Goal: Information Seeking & Learning: Learn about a topic

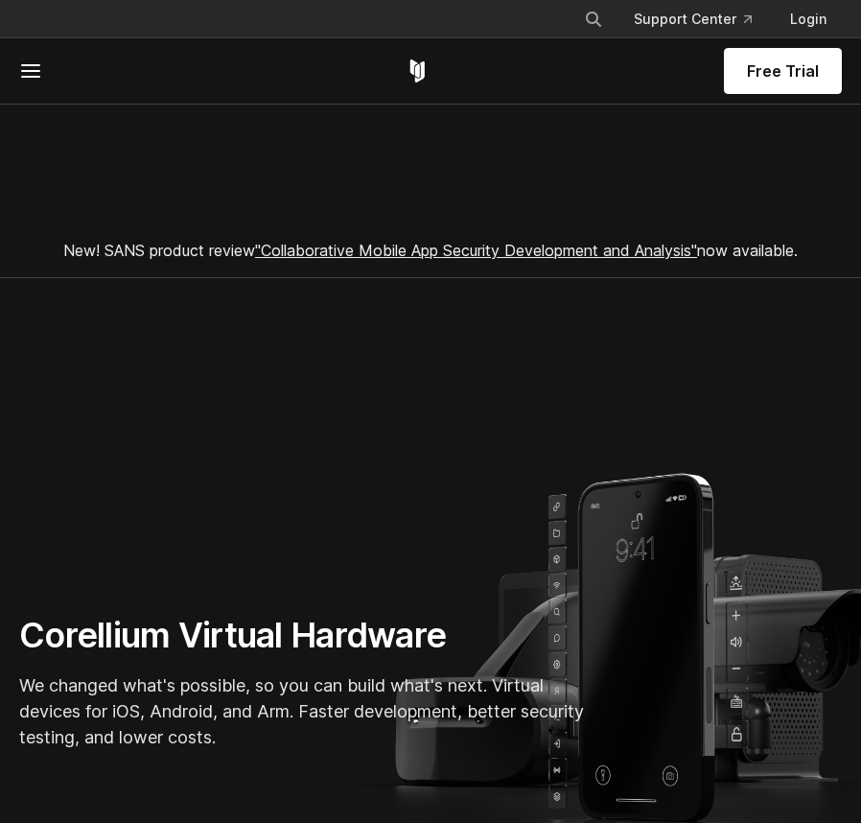
click at [28, 72] on icon at bounding box center [30, 70] width 23 height 23
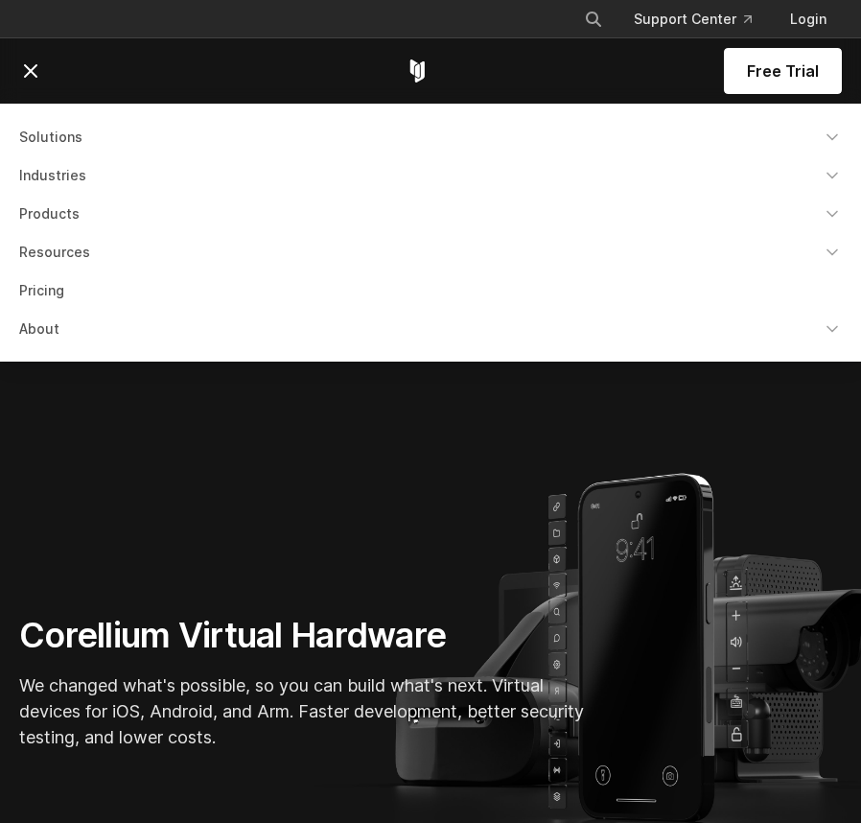
click at [48, 138] on link "Solutions" at bounding box center [431, 137] width 846 height 35
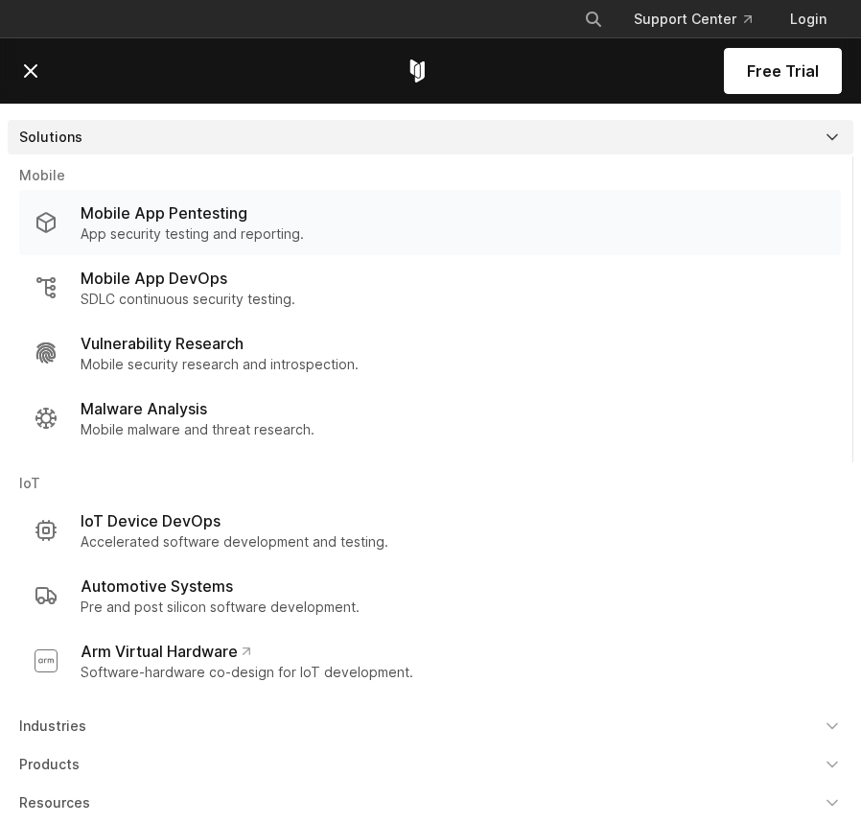
click at [174, 226] on p "App security testing and reporting." at bounding box center [192, 233] width 223 height 19
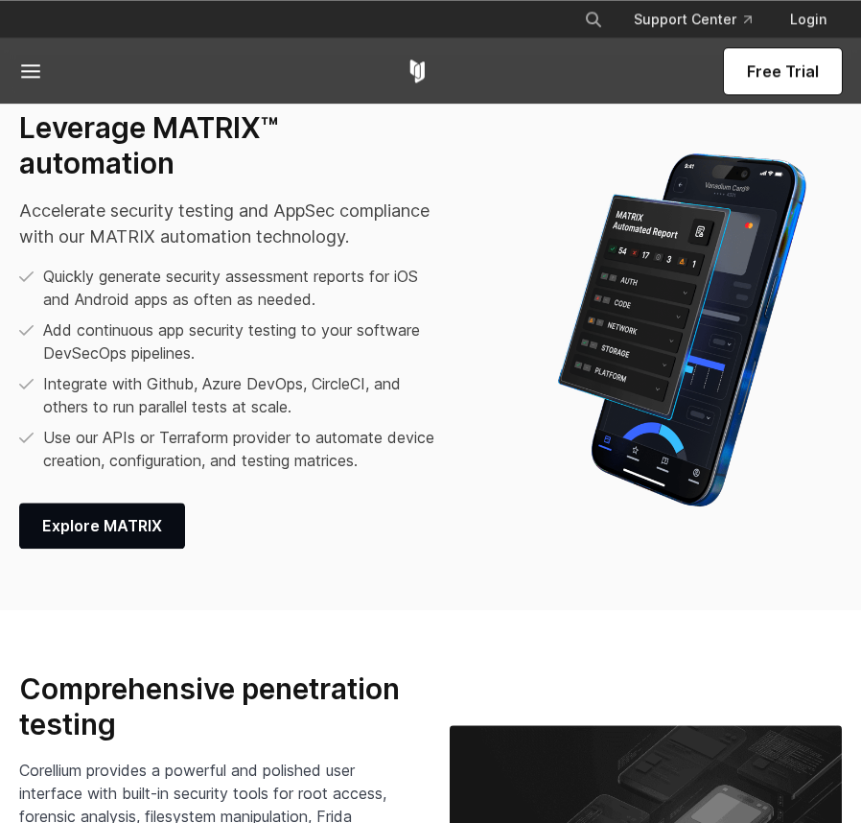
scroll to position [2640, 0]
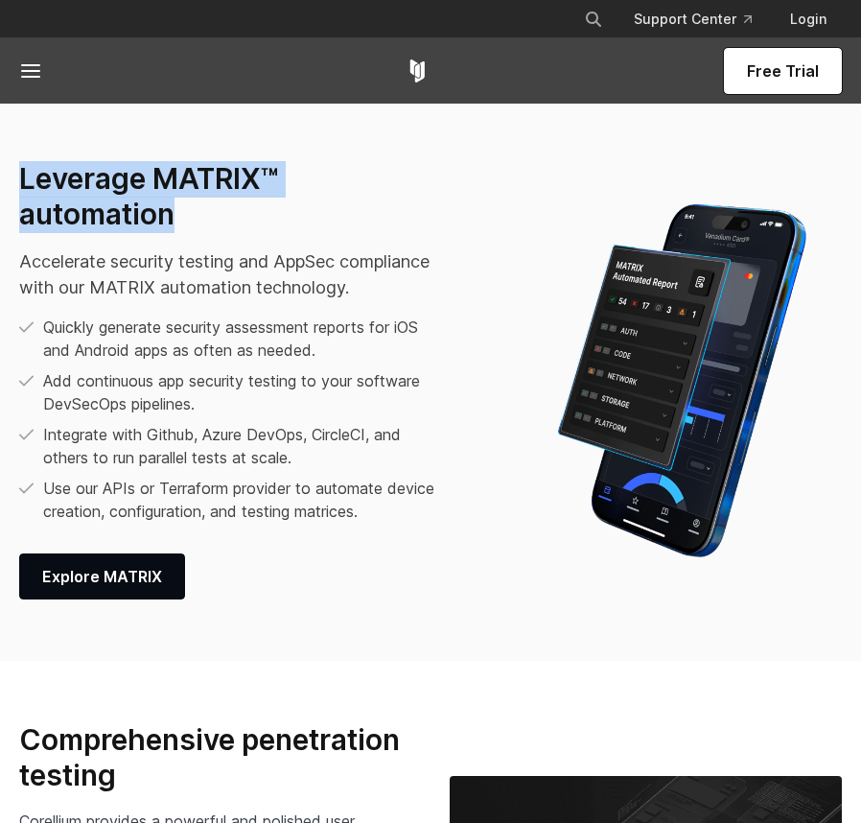
drag, startPoint x: 205, startPoint y: 233, endPoint x: 27, endPoint y: 180, distance: 185.9
click at [27, 180] on div "Leverage MATRIX™ automation Accelerate security testing and AppSec compliance w…" at bounding box center [251, 380] width 464 height 438
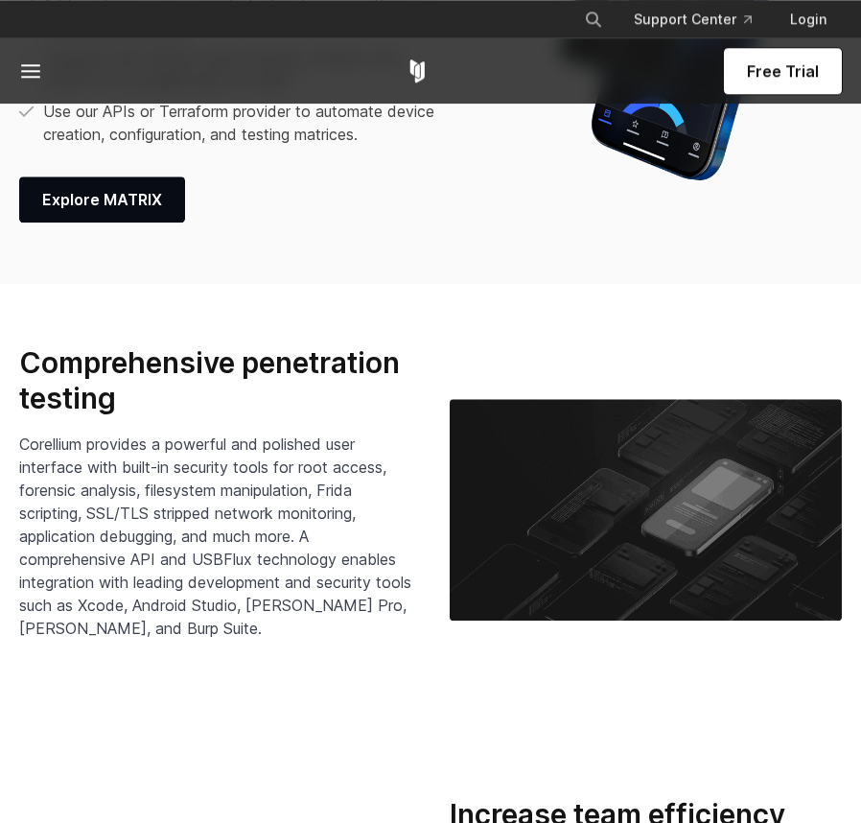
scroll to position [3129, 0]
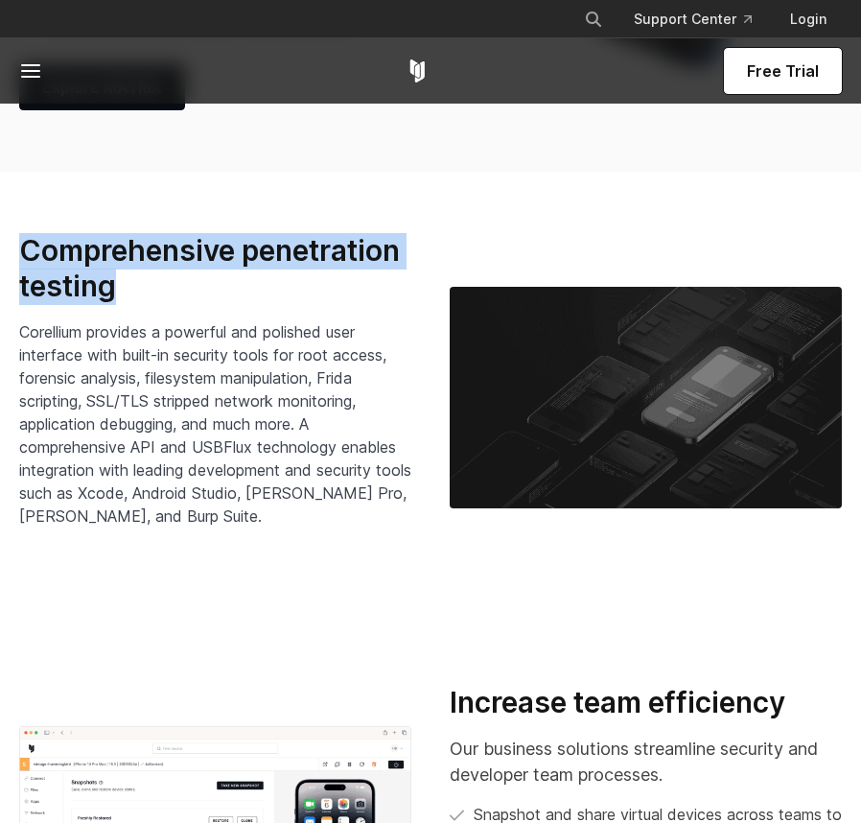
drag, startPoint x: 123, startPoint y: 321, endPoint x: 16, endPoint y: 285, distance: 112.5
click at [16, 285] on div "Comprehensive penetration testing Corellium provides a powerful and polished us…" at bounding box center [215, 397] width 430 height 329
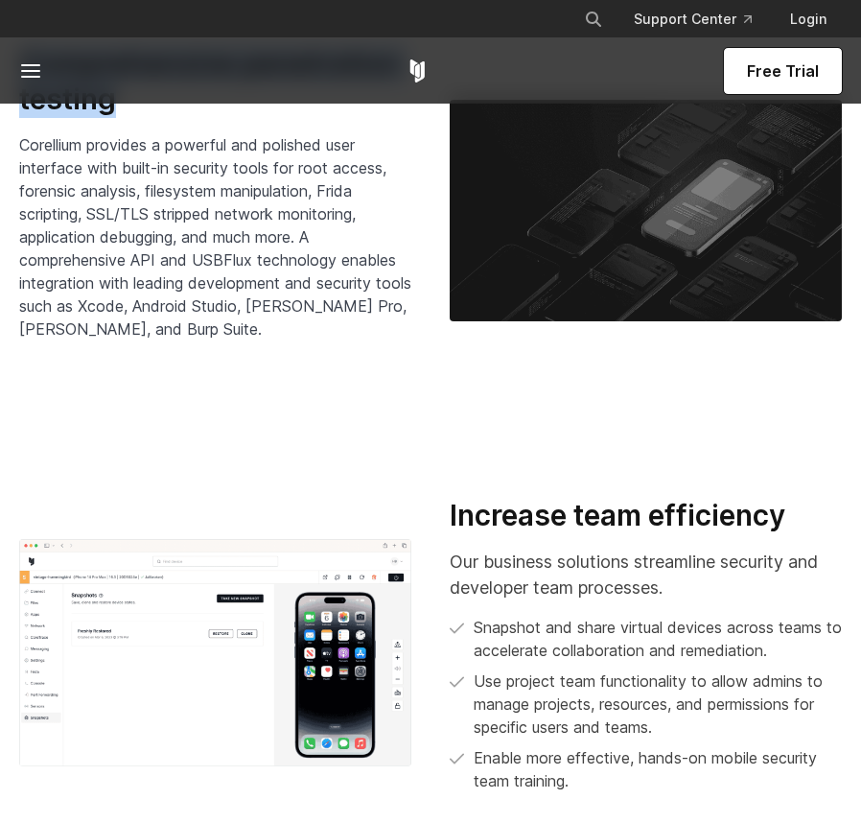
scroll to position [3422, 0]
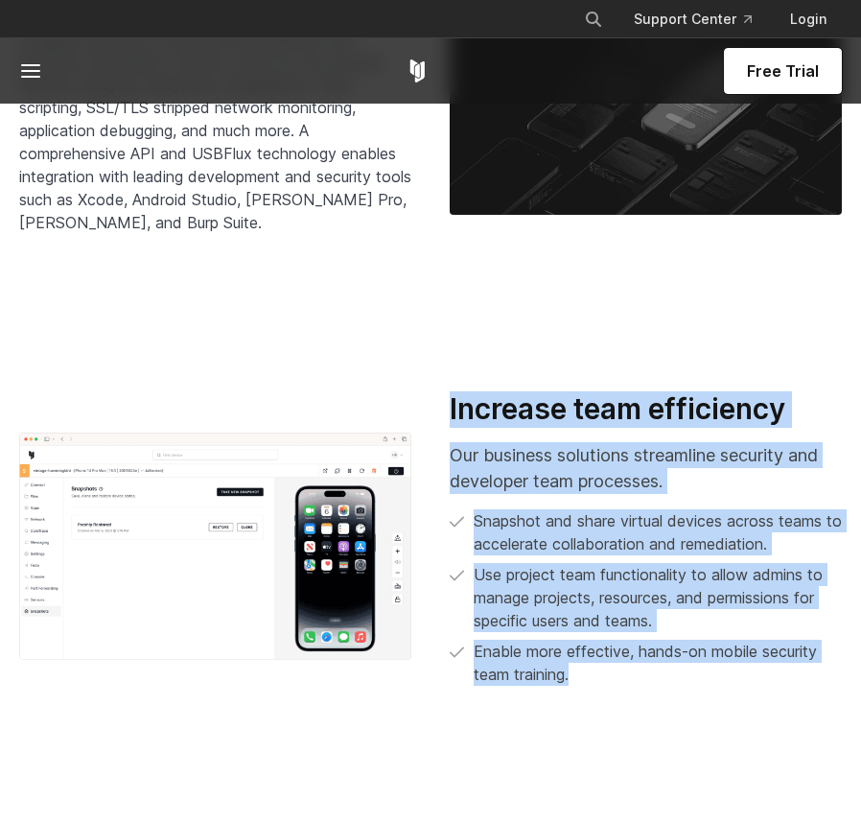
drag, startPoint x: 449, startPoint y: 429, endPoint x: 600, endPoint y: 675, distance: 288.4
click at [606, 702] on div "Increase team efficiency Our business solutions streamline security and develop…" at bounding box center [645, 546] width 430 height 311
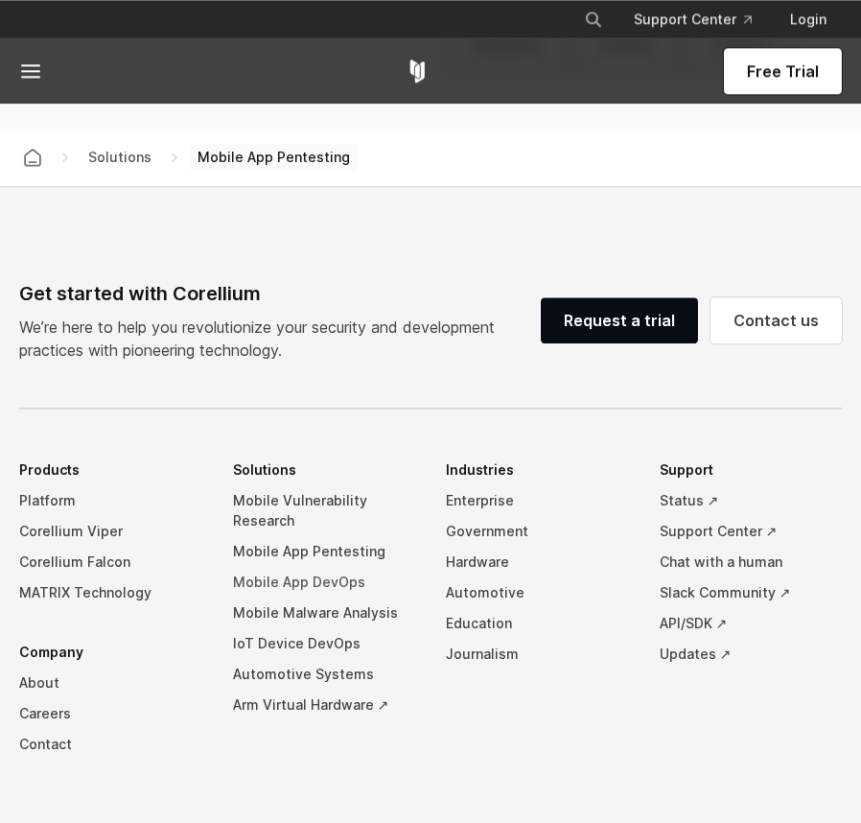
scroll to position [6160, 0]
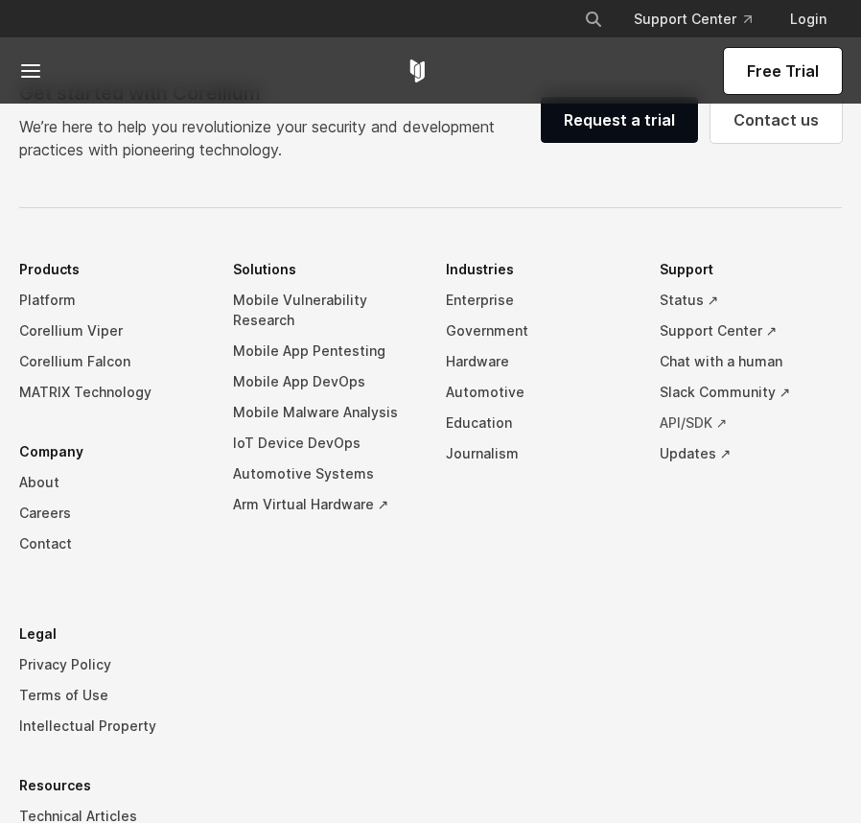
click at [687, 438] on link "API/SDK ↗" at bounding box center [751, 422] width 183 height 31
click at [39, 74] on icon at bounding box center [30, 70] width 23 height 23
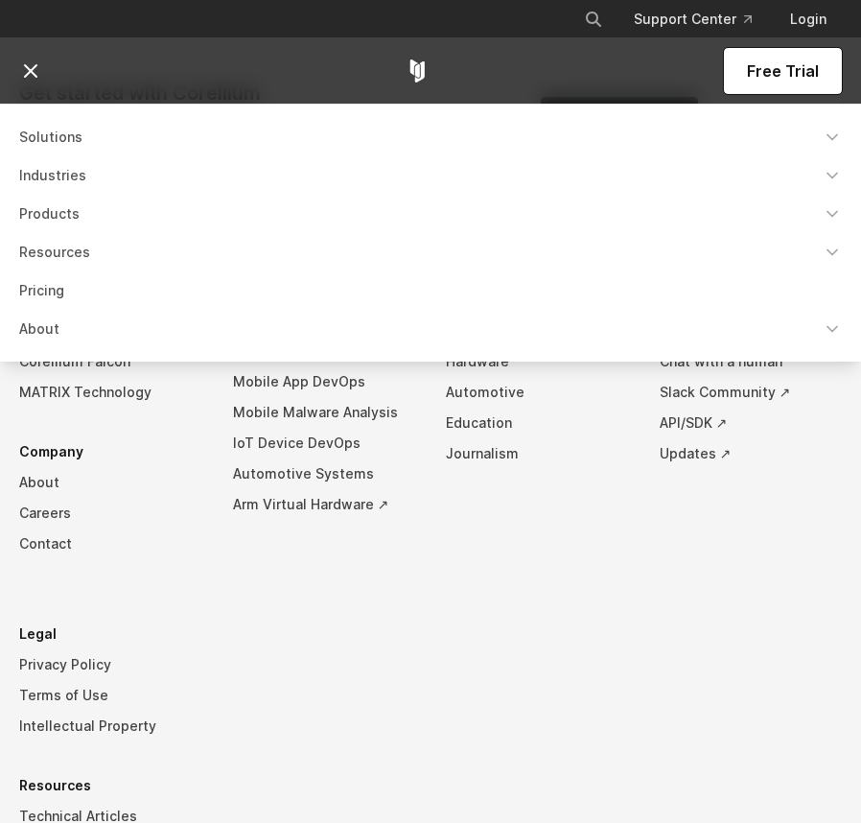
click at [53, 298] on link "Pricing" at bounding box center [431, 290] width 846 height 35
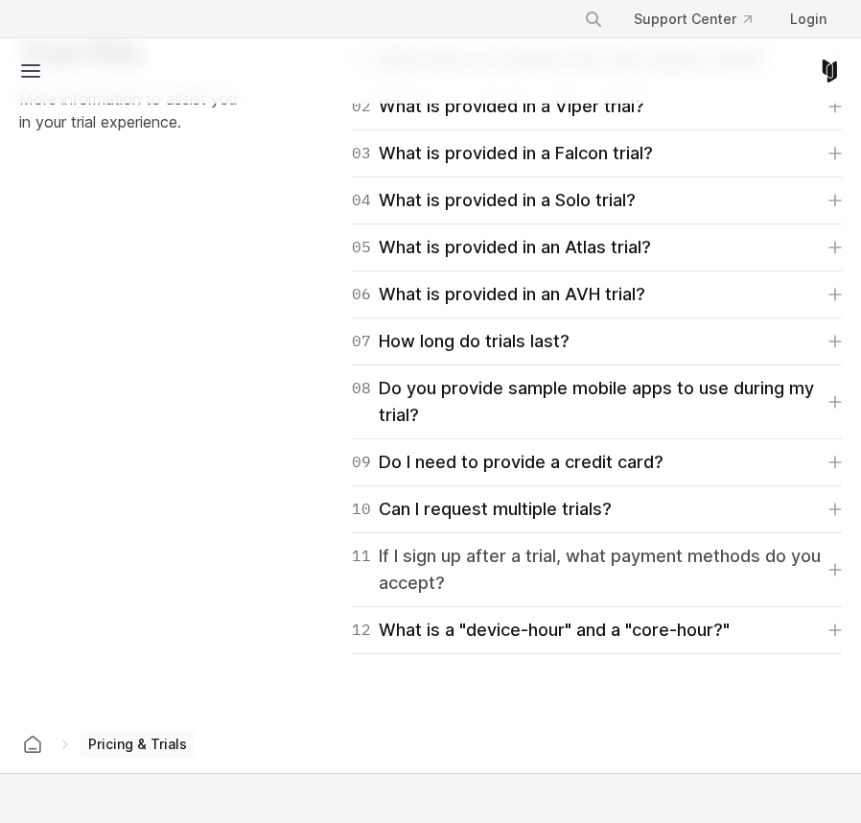
scroll to position [2933, 0]
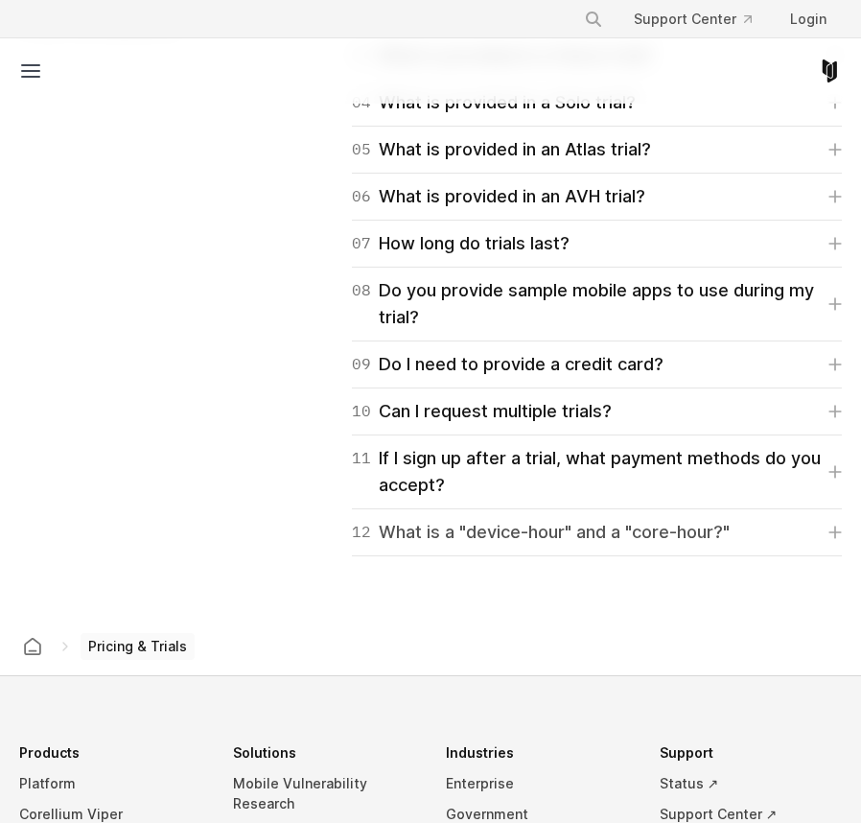
click at [514, 526] on div "12 What is a "device-hour" and a "core-hour?"" at bounding box center [541, 532] width 378 height 27
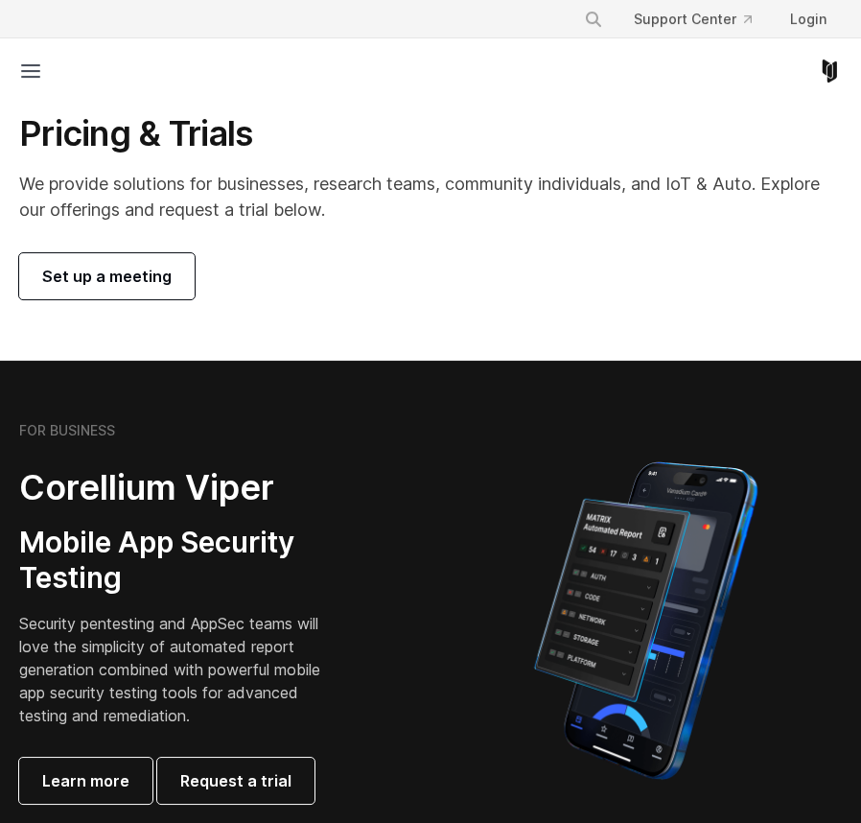
scroll to position [0, 0]
